Goal: Information Seeking & Learning: Learn about a topic

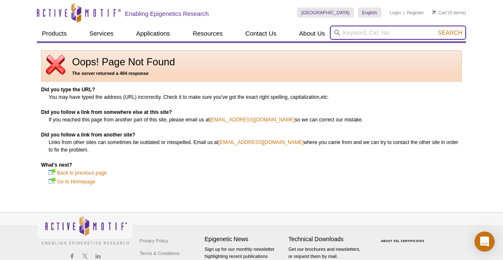
click at [398, 34] on input "search" at bounding box center [398, 33] width 136 height 14
type input "91603"
click at [435, 29] on button "Search" at bounding box center [449, 33] width 29 height 8
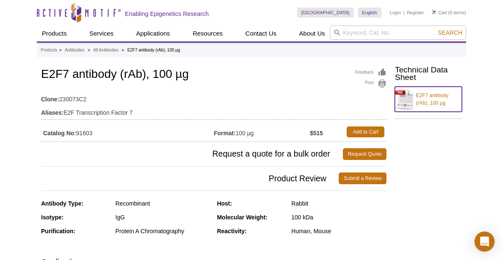
click at [429, 96] on link "E2F7 antibody (rAb), 100 µg" at bounding box center [428, 99] width 67 height 25
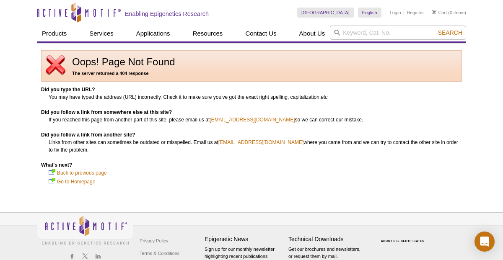
drag, startPoint x: 26, startPoint y: 21, endPoint x: 25, endPoint y: 2, distance: 18.9
click at [26, 11] on div "Active Motif Logo Enabling Epigenetics Research 0 Search Skip to content Active…" at bounding box center [251, 143] width 503 height 286
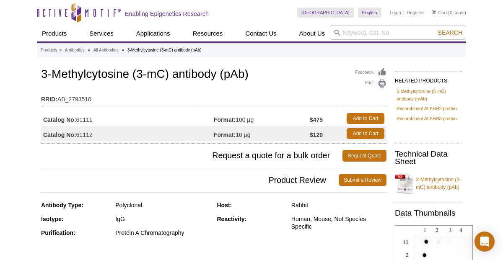
click at [430, 184] on link "3-Methylcytosine (3-mC) antibody (pAb)" at bounding box center [428, 183] width 67 height 25
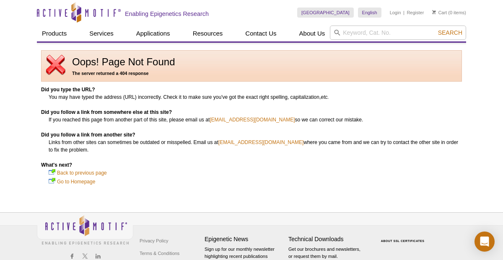
click at [222, 175] on li "Back to previous page" at bounding box center [255, 173] width 413 height 8
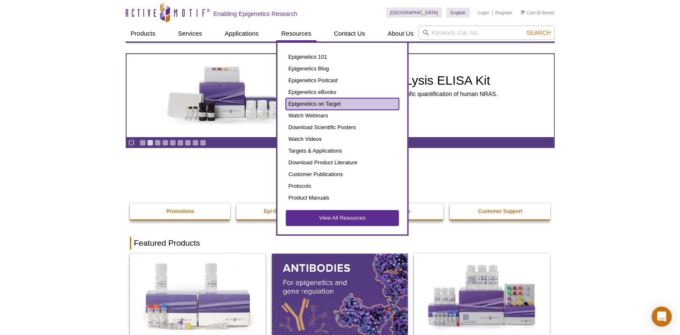
click at [327, 105] on link "Epigenetics on Target" at bounding box center [342, 104] width 113 height 12
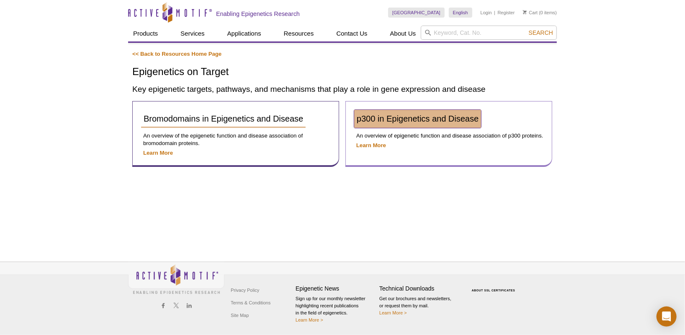
click at [374, 119] on span "p300 in Epigenetics and Disease" at bounding box center [418, 118] width 122 height 9
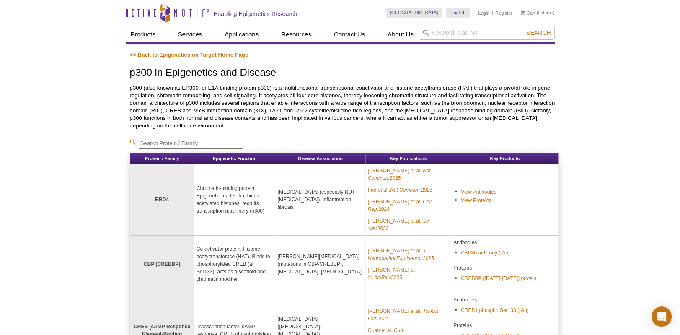
drag, startPoint x: 90, startPoint y: 28, endPoint x: 49, endPoint y: 4, distance: 48.4
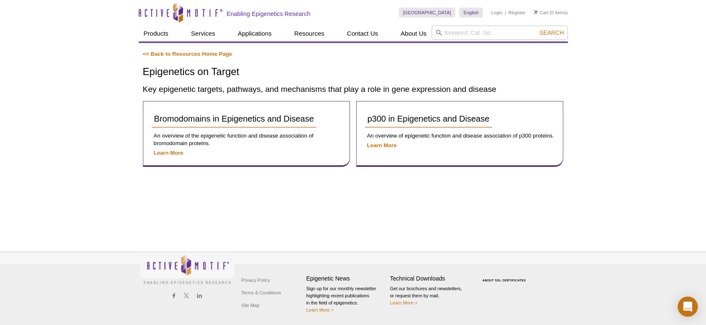
click at [102, 55] on div "Active Motif Logo Enabling Epigenetics Research 0 Search Skip to content Active…" at bounding box center [353, 162] width 706 height 325
